Goal: Information Seeking & Learning: Learn about a topic

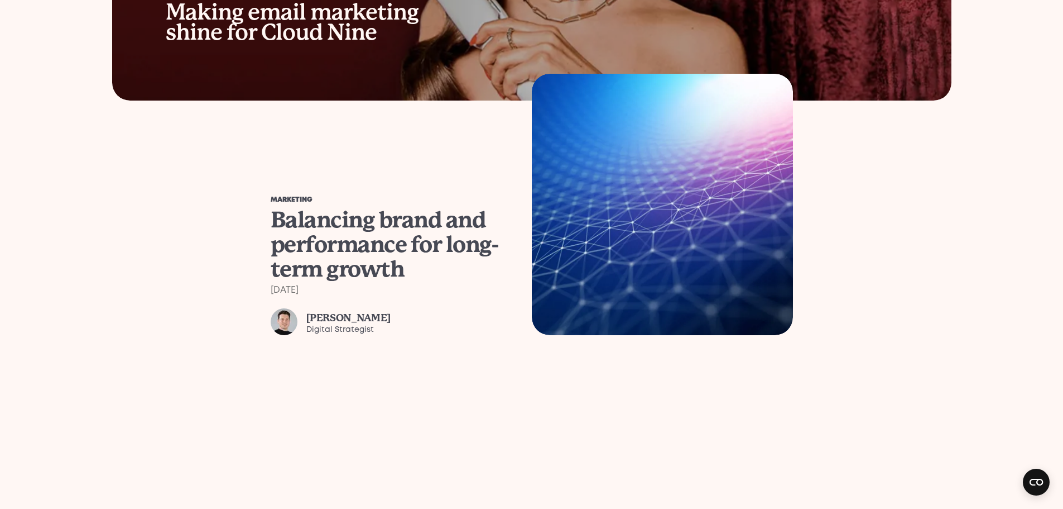
scroll to position [1172, 0]
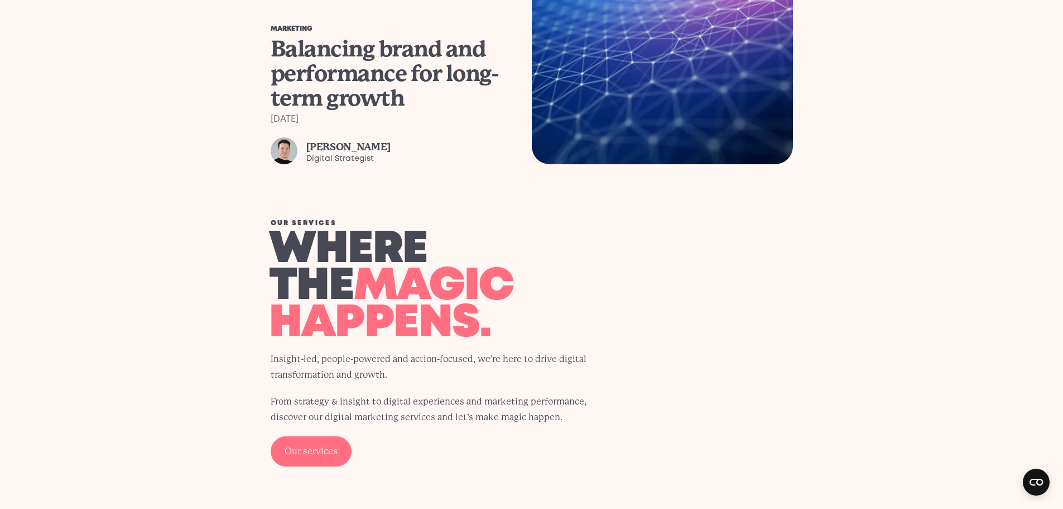
click at [304, 65] on div "Balancing brand and performance for long-term growth" at bounding box center [391, 74] width 241 height 74
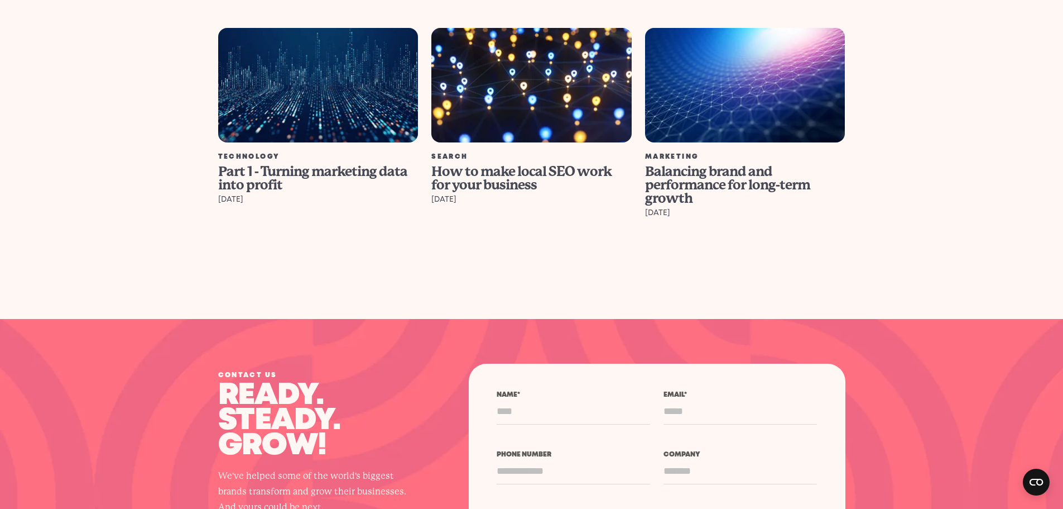
scroll to position [5359, 0]
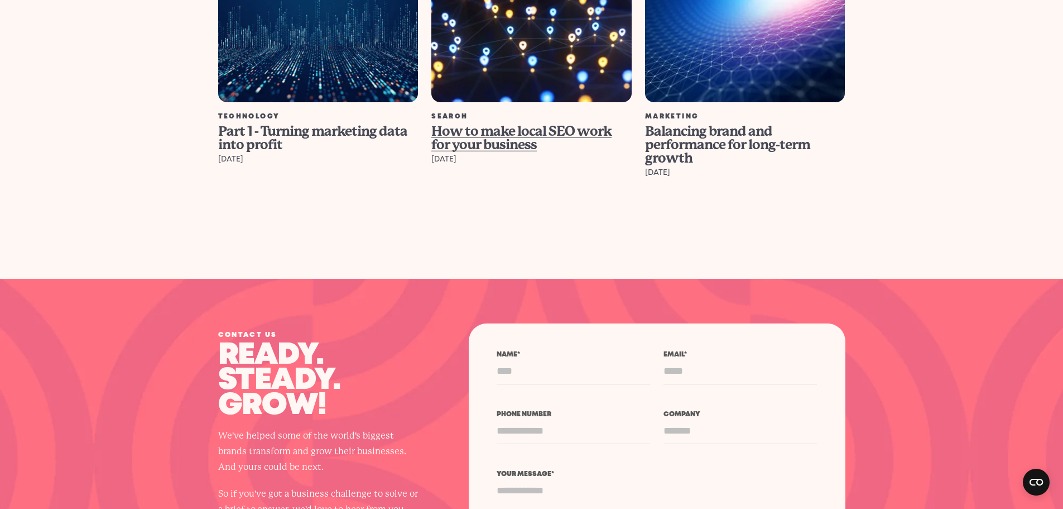
click at [483, 123] on span "How to make local SEO work for your business" at bounding box center [522, 137] width 180 height 29
